Goal: Task Accomplishment & Management: Use online tool/utility

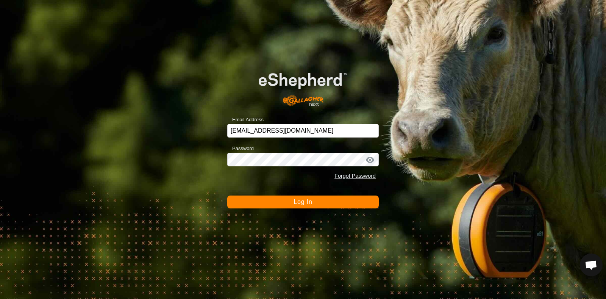
drag, startPoint x: 272, startPoint y: 204, endPoint x: 268, endPoint y: 202, distance: 4.6
click at [272, 204] on button "Log In" at bounding box center [302, 201] width 151 height 13
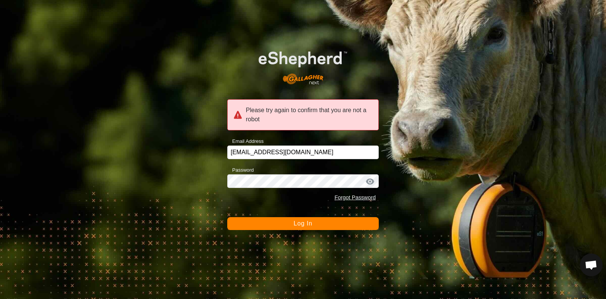
click at [369, 181] on div at bounding box center [369, 182] width 11 height 8
click at [367, 181] on div at bounding box center [369, 182] width 11 height 8
click at [300, 115] on div "Please try again to confirm that you are not a robot" at bounding box center [302, 114] width 151 height 31
click at [297, 115] on div "Please try again to confirm that you are not a robot" at bounding box center [302, 114] width 151 height 31
click at [241, 113] on div "Please try again to confirm that you are not a robot" at bounding box center [302, 114] width 151 height 31
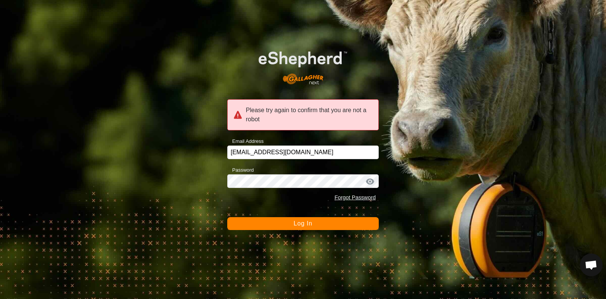
click at [244, 108] on div "Please try again to confirm that you are not a robot" at bounding box center [302, 114] width 151 height 31
click at [307, 225] on span "Log In" at bounding box center [302, 223] width 19 height 6
click at [296, 225] on span "Log In" at bounding box center [302, 223] width 19 height 6
drag, startPoint x: 280, startPoint y: 97, endPoint x: 262, endPoint y: 111, distance: 23.3
click at [280, 97] on form "Please try again to confirm that you are not a robot Email Address info@mcintos…" at bounding box center [302, 134] width 151 height 191
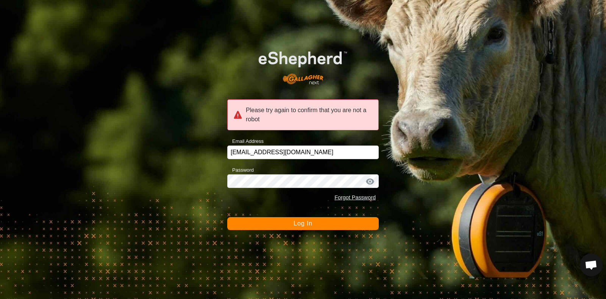
click at [241, 116] on div "Please try again to confirm that you are not a robot" at bounding box center [302, 114] width 151 height 31
click at [239, 121] on div "Please try again to confirm that you are not a robot" at bounding box center [302, 114] width 151 height 31
click at [240, 120] on div "Please try again to confirm that you are not a robot" at bounding box center [302, 114] width 151 height 31
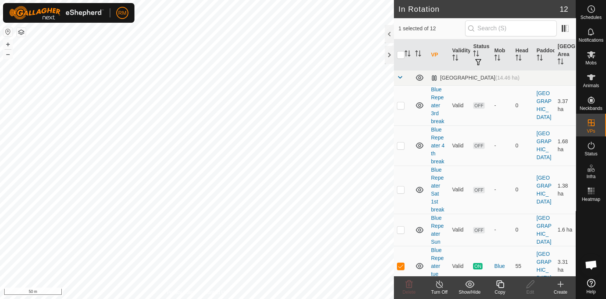
checkbox input "true"
checkbox input "false"
checkbox input "true"
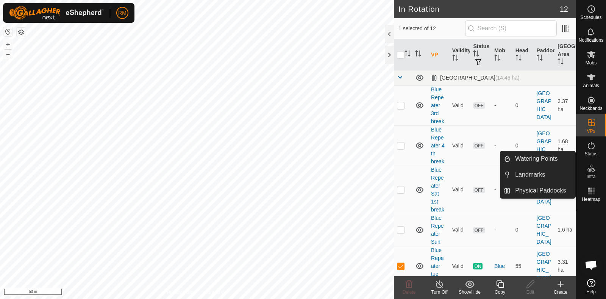
click at [562, 288] on icon at bounding box center [560, 283] width 9 height 9
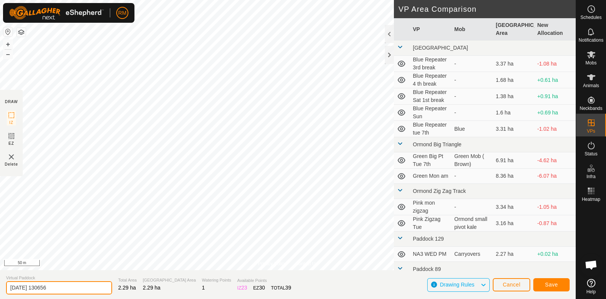
click at [68, 286] on input "[DATE] 130656" at bounding box center [59, 287] width 106 height 13
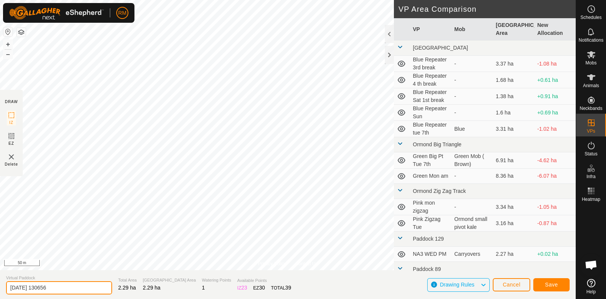
click at [68, 286] on input "[DATE] 130656" at bounding box center [59, 287] width 106 height 13
type input "Blue Repeater Weds 8th"
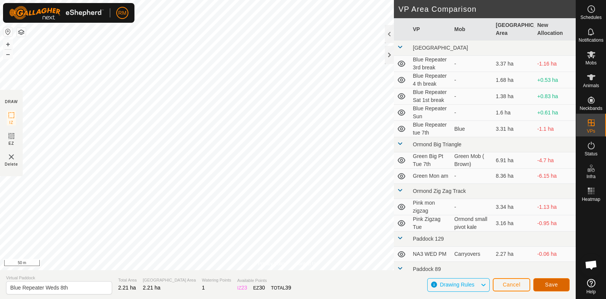
click at [549, 287] on span "Save" at bounding box center [551, 284] width 13 height 6
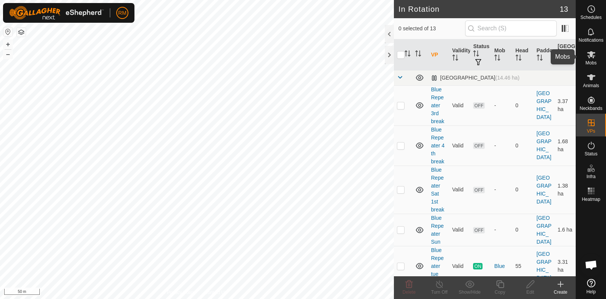
click at [593, 63] on span "Mobs" at bounding box center [590, 63] width 11 height 5
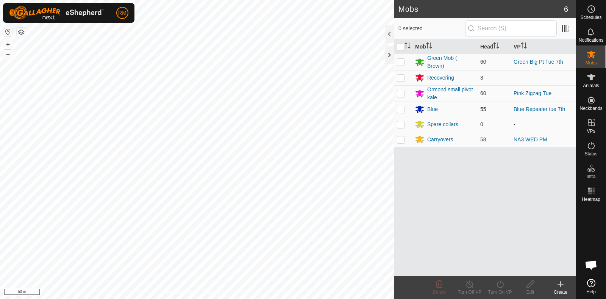
click at [403, 112] on td at bounding box center [403, 108] width 18 height 15
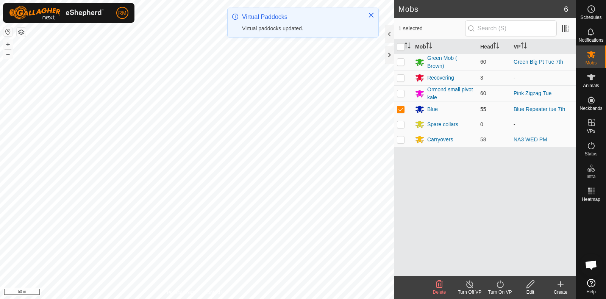
click at [403, 112] on td at bounding box center [403, 108] width 18 height 15
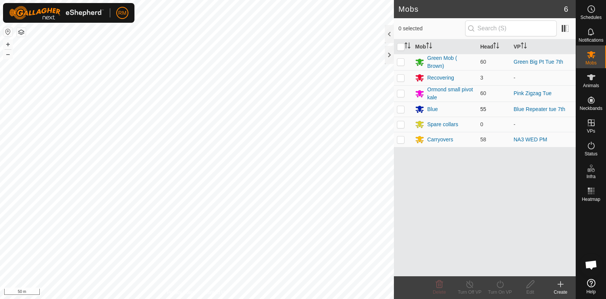
click at [401, 107] on p-checkbox at bounding box center [401, 109] width 8 height 6
click at [398, 108] on p-checkbox at bounding box center [401, 109] width 8 height 6
checkbox input "false"
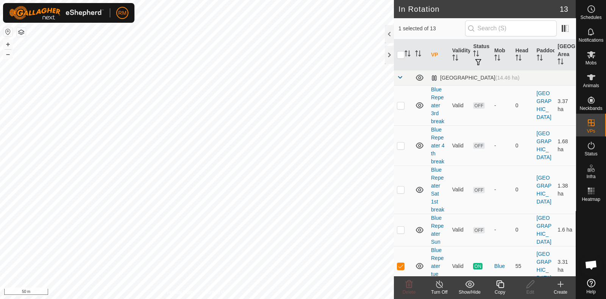
checkbox input "false"
checkbox input "true"
click at [590, 52] on icon at bounding box center [591, 54] width 8 height 7
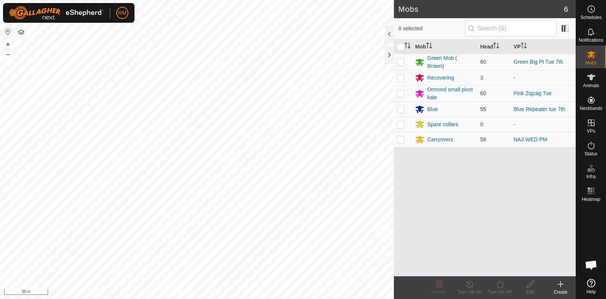
click at [401, 111] on p-checkbox at bounding box center [401, 109] width 8 height 6
checkbox input "true"
click at [506, 287] on turn-on-svg-icon at bounding box center [500, 283] width 30 height 9
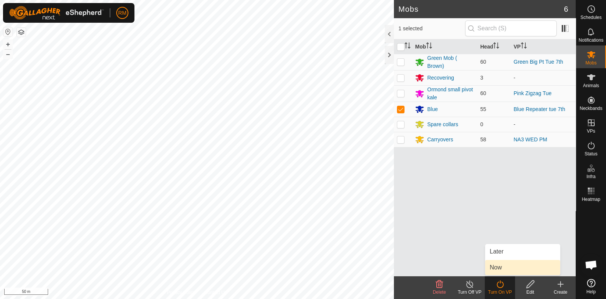
click at [504, 267] on link "Now" at bounding box center [522, 267] width 75 height 15
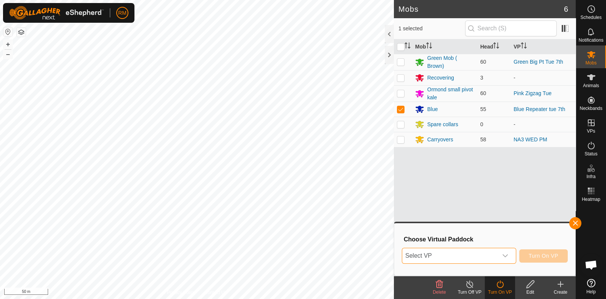
click at [451, 253] on span "Select VP" at bounding box center [449, 255] width 95 height 15
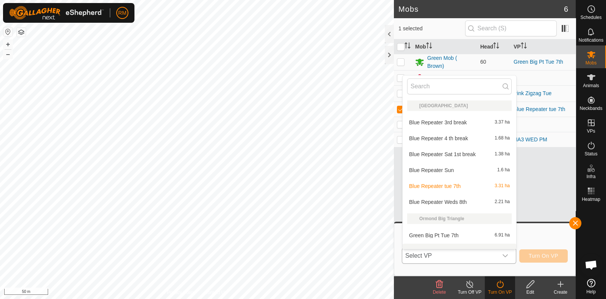
scroll to position [9, 0]
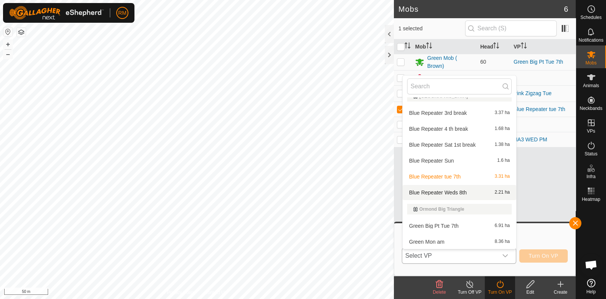
click at [453, 193] on li "Blue Repeater Weds 8th 2.21 ha" at bounding box center [460, 192] width 114 height 15
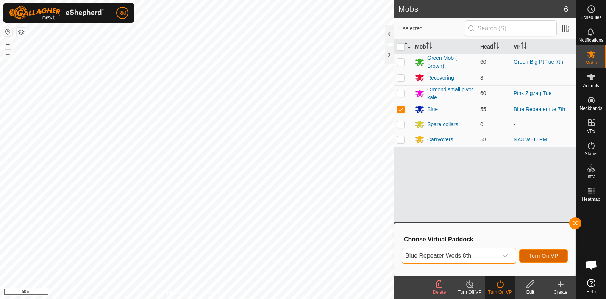
click at [544, 255] on span "Turn On VP" at bounding box center [544, 256] width 30 height 6
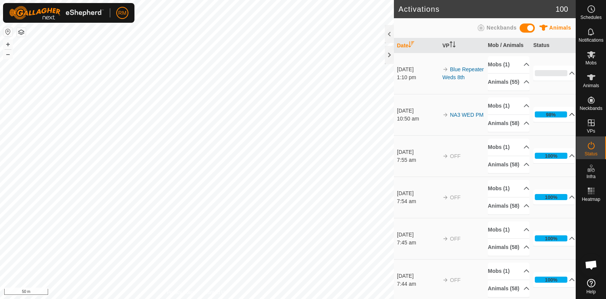
click at [569, 117] on icon at bounding box center [572, 114] width 6 height 6
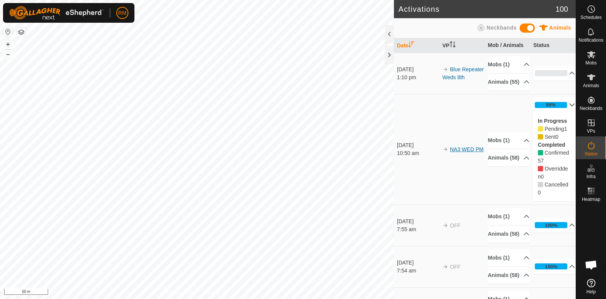
click at [462, 152] on link "NA3 WED PM" at bounding box center [467, 149] width 34 height 6
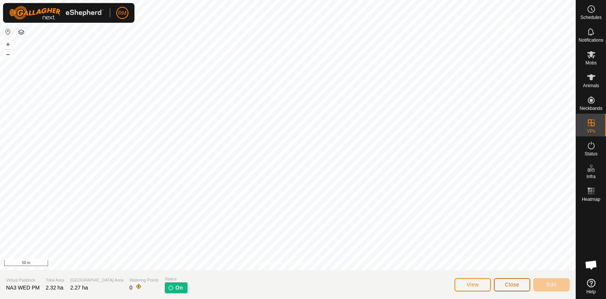
click at [515, 281] on span "Close" at bounding box center [512, 284] width 14 height 6
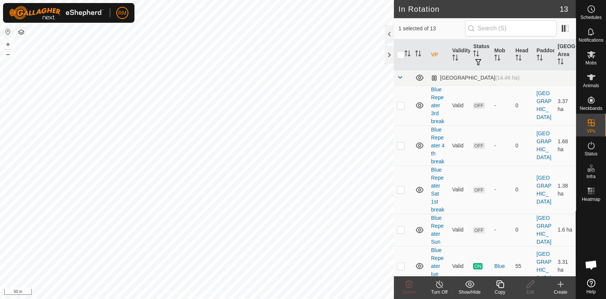
checkbox input "false"
checkbox input "true"
checkbox input "false"
click at [590, 59] on es-mob-svg-icon at bounding box center [591, 54] width 14 height 12
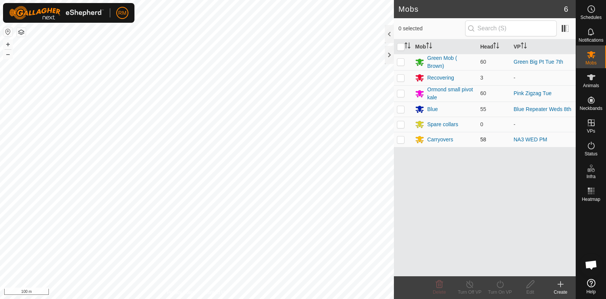
click at [400, 139] on p-checkbox at bounding box center [401, 139] width 8 height 6
checkbox input "true"
click at [436, 140] on div "Carryovers" at bounding box center [440, 140] width 26 height 8
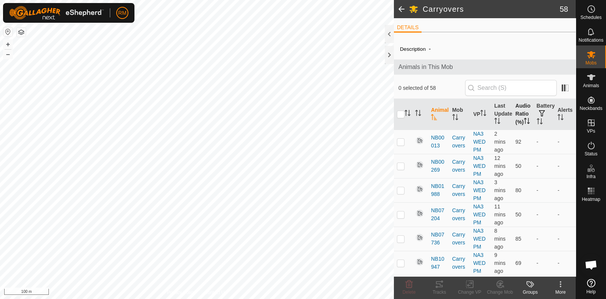
click at [516, 124] on th "Audio Ratio (%)" at bounding box center [522, 114] width 21 height 31
click at [542, 122] on th "Battery" at bounding box center [544, 114] width 21 height 31
click at [537, 125] on p-sorticon "Activate to sort" at bounding box center [540, 122] width 6 height 6
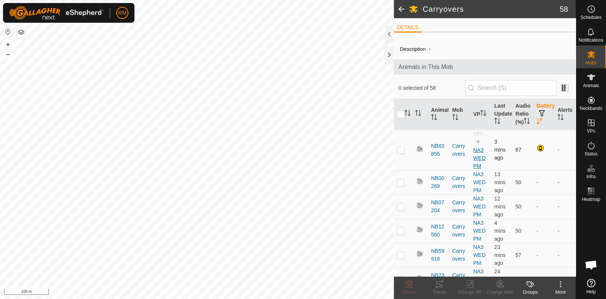
click at [476, 164] on link "NA3 WED PM" at bounding box center [479, 158] width 12 height 22
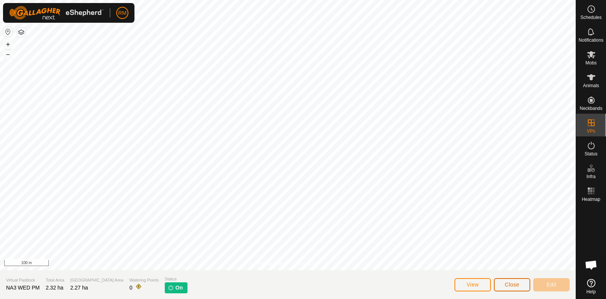
click at [521, 285] on button "Close" at bounding box center [512, 284] width 36 height 13
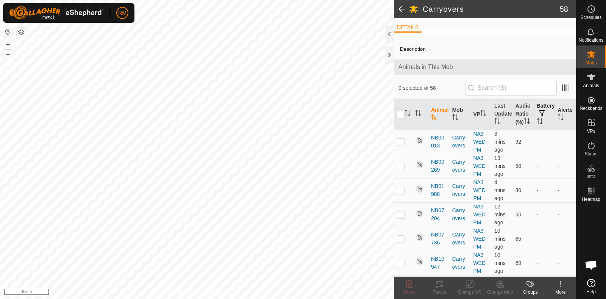
click at [534, 126] on th "Battery" at bounding box center [544, 114] width 21 height 31
click at [537, 124] on icon "Activate to sort" at bounding box center [540, 121] width 6 height 6
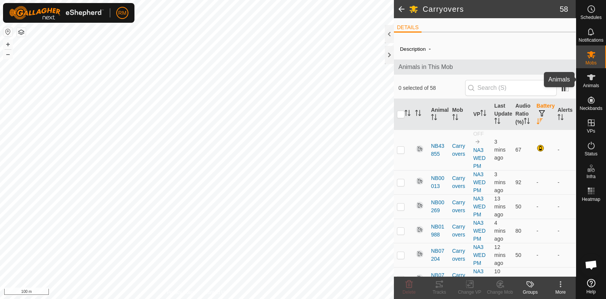
click at [593, 77] on icon at bounding box center [591, 77] width 9 height 9
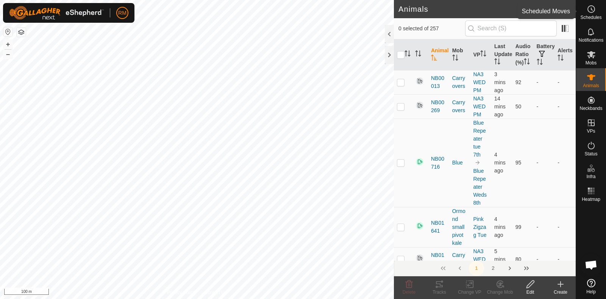
click at [590, 15] on span "Schedules" at bounding box center [590, 17] width 21 height 5
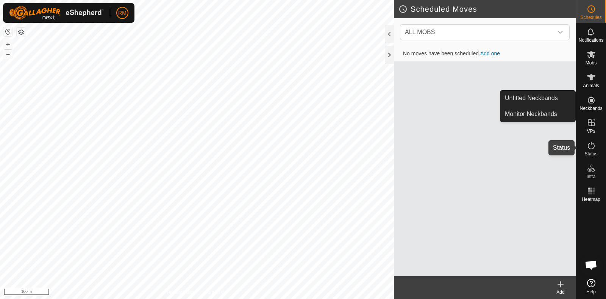
click at [586, 145] on es-activation-svg-icon at bounding box center [591, 145] width 14 height 12
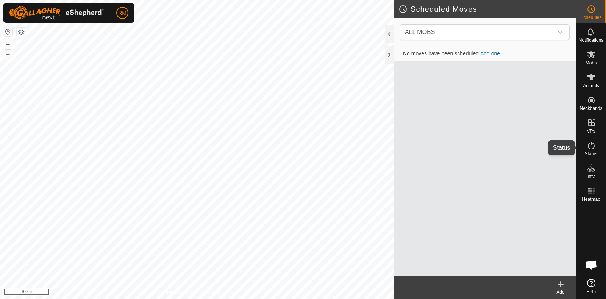
click at [589, 149] on icon at bounding box center [591, 145] width 9 height 9
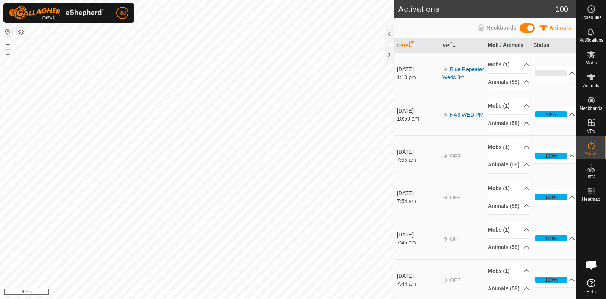
click at [569, 117] on icon at bounding box center [572, 114] width 6 height 6
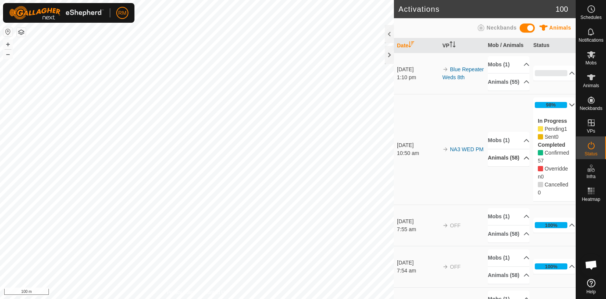
click at [523, 161] on icon at bounding box center [526, 158] width 6 height 6
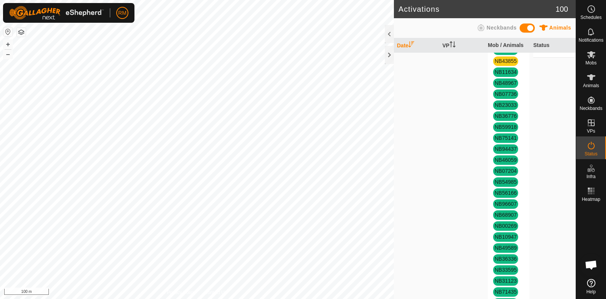
scroll to position [394, 0]
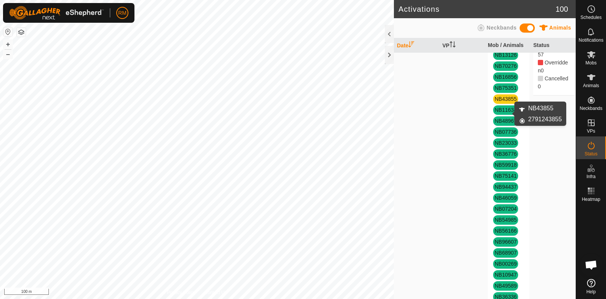
click at [505, 102] on link "NB43855" at bounding box center [506, 99] width 22 height 6
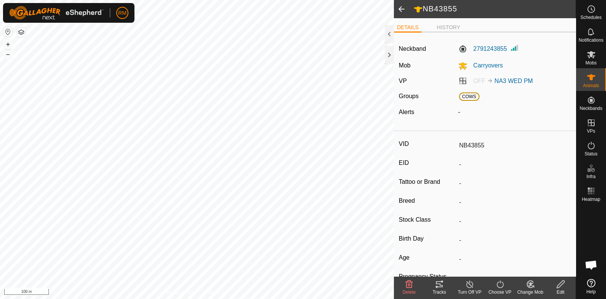
click at [400, 10] on span at bounding box center [401, 9] width 15 height 18
click at [596, 58] on es-mob-svg-icon at bounding box center [591, 54] width 14 height 12
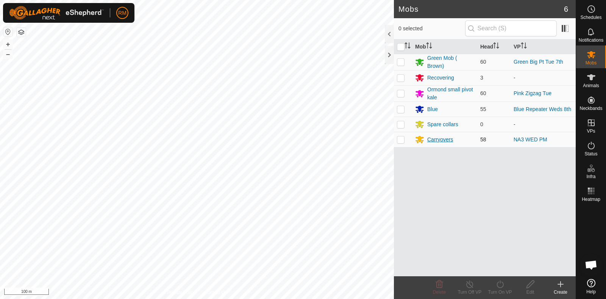
click at [434, 137] on div "Carryovers" at bounding box center [440, 140] width 26 height 8
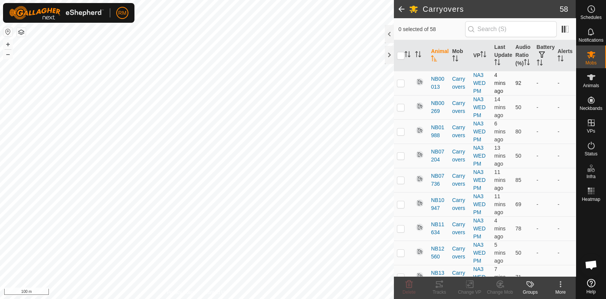
scroll to position [79, 0]
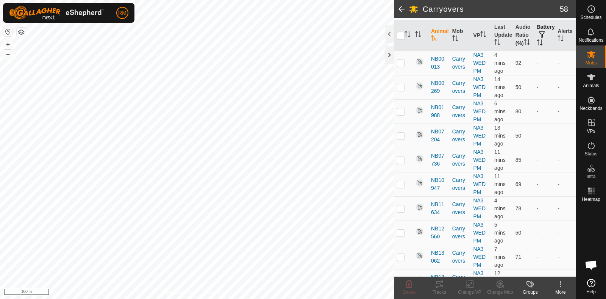
click at [537, 45] on icon "Activate to sort" at bounding box center [540, 42] width 6 height 6
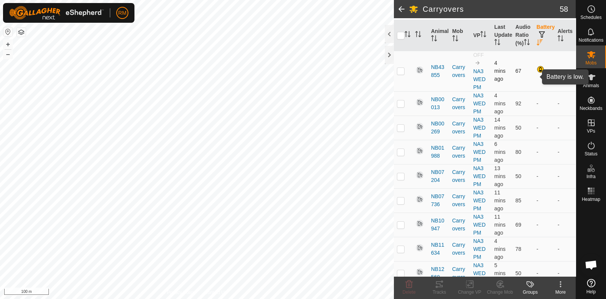
drag, startPoint x: 532, startPoint y: 76, endPoint x: 530, endPoint y: 73, distance: 4.3
drag, startPoint x: 530, startPoint y: 73, endPoint x: 535, endPoint y: 78, distance: 6.7
drag, startPoint x: 535, startPoint y: 78, endPoint x: 536, endPoint y: 84, distance: 6.6
